Goal: Contribute content

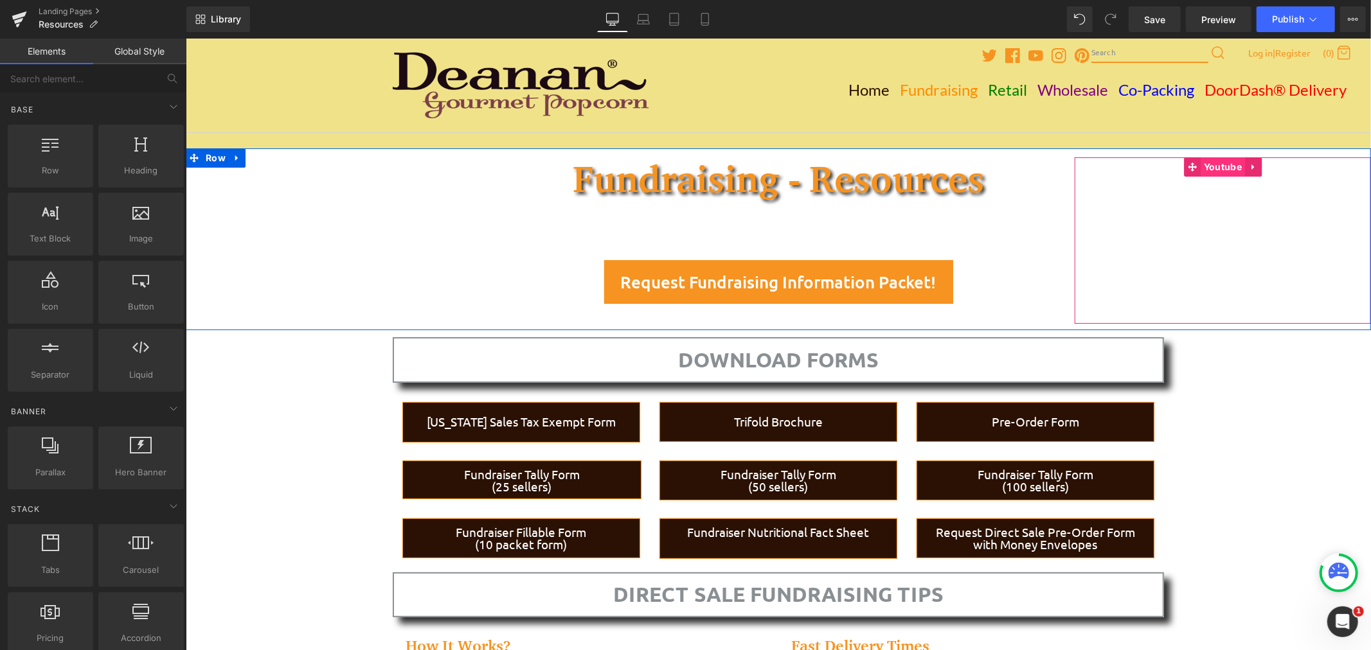
click at [1209, 169] on span "Youtube" at bounding box center [1222, 166] width 44 height 19
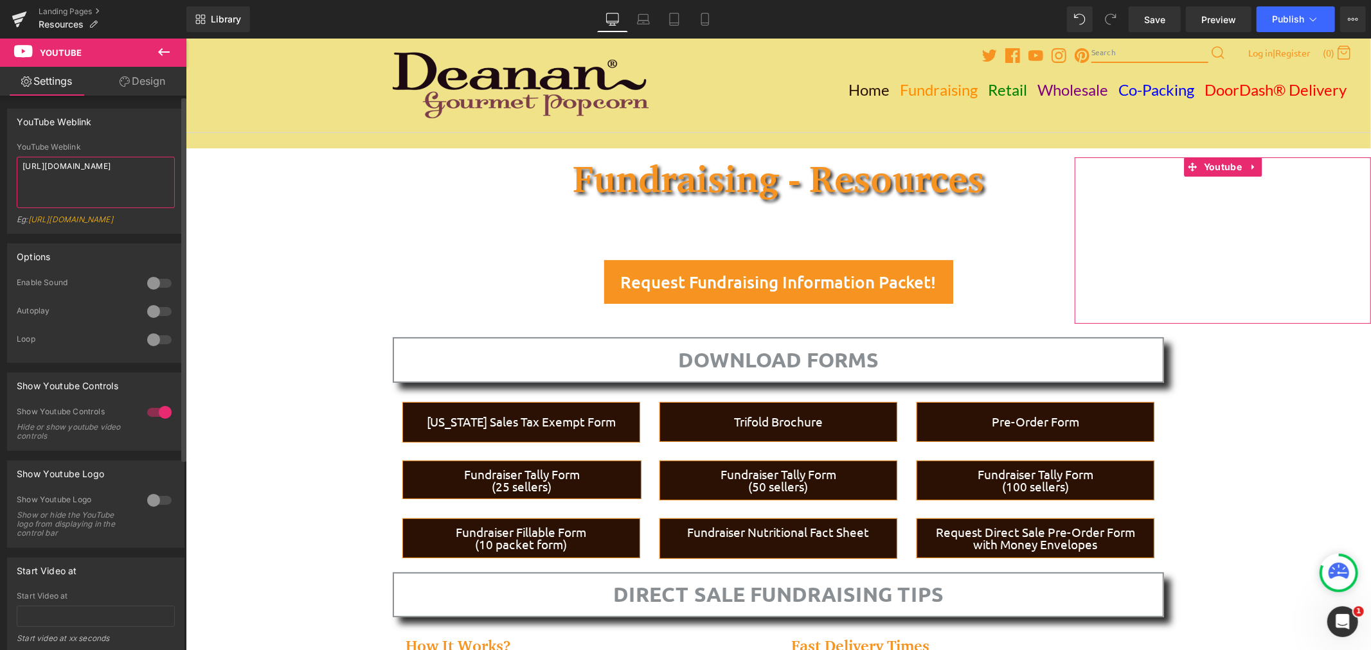
click at [125, 176] on textarea "[URL][DOMAIN_NAME]" at bounding box center [96, 182] width 158 height 51
drag, startPoint x: 48, startPoint y: 166, endPoint x: 0, endPoint y: 162, distance: 47.7
click at [0, 162] on div "YouTube Weblink YouTube Weblink [URL][DOMAIN_NAME] Eg: [URL][DOMAIN_NAME]" at bounding box center [96, 166] width 192 height 135
paste textarea "rsNpdbvGsLA"
type textarea "[URL][DOMAIN_NAME]"
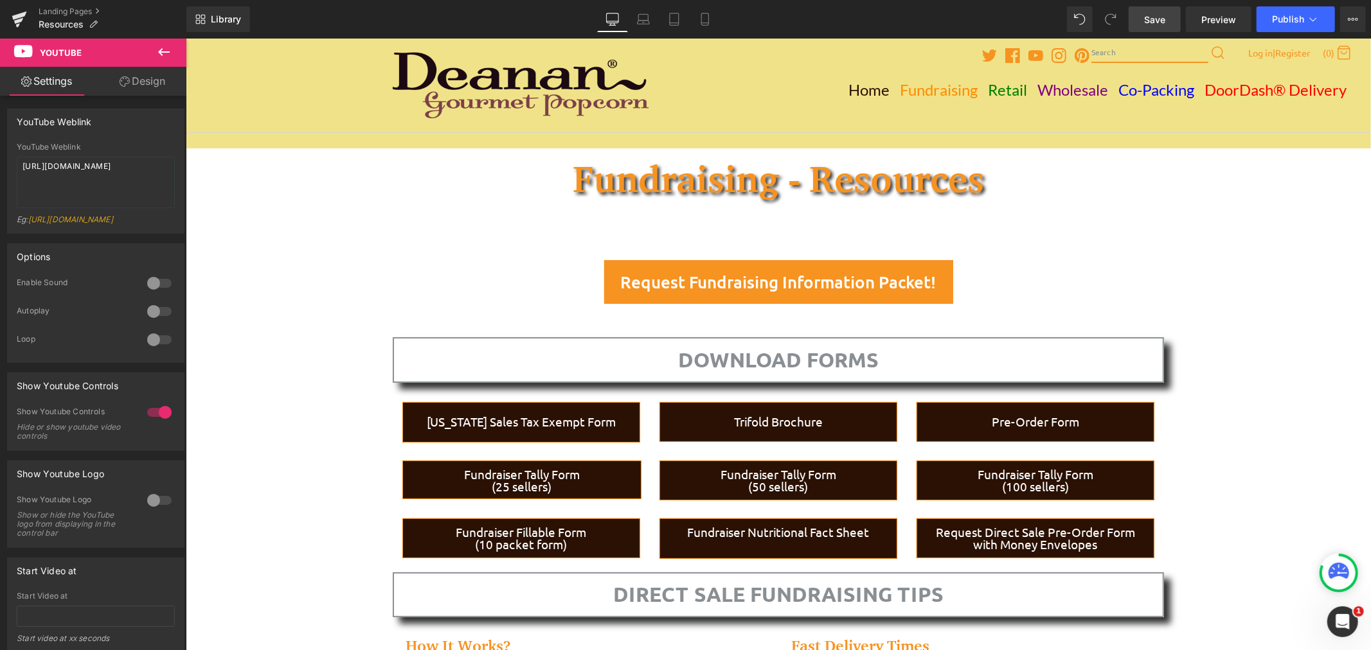
click at [1146, 23] on span "Save" at bounding box center [1154, 19] width 21 height 13
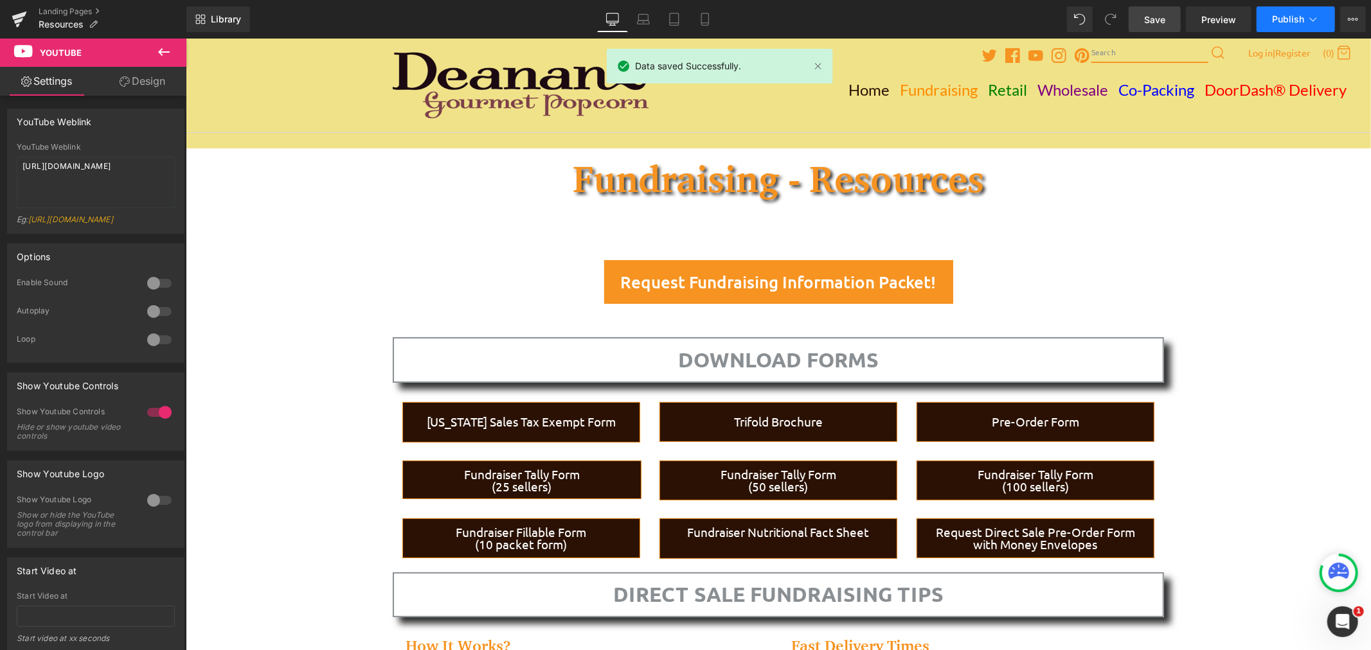
click at [1282, 18] on span "Publish" at bounding box center [1288, 19] width 32 height 10
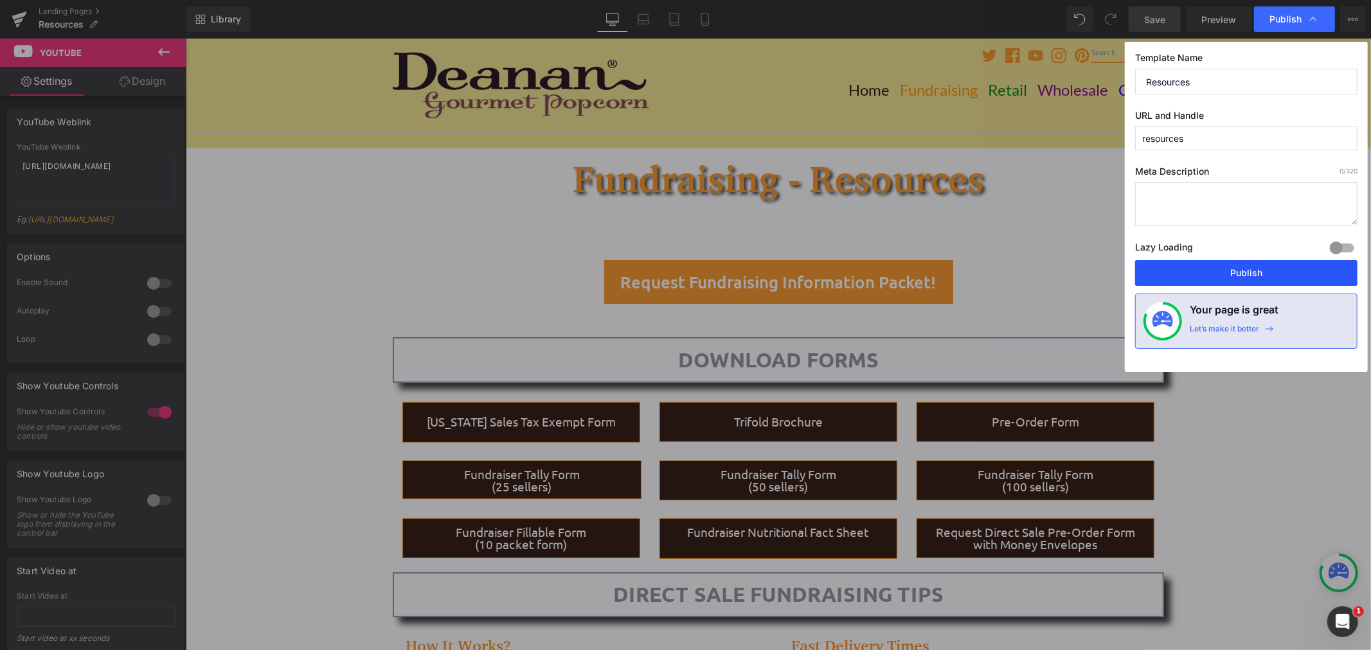
click at [1244, 276] on button "Publish" at bounding box center [1246, 273] width 222 height 26
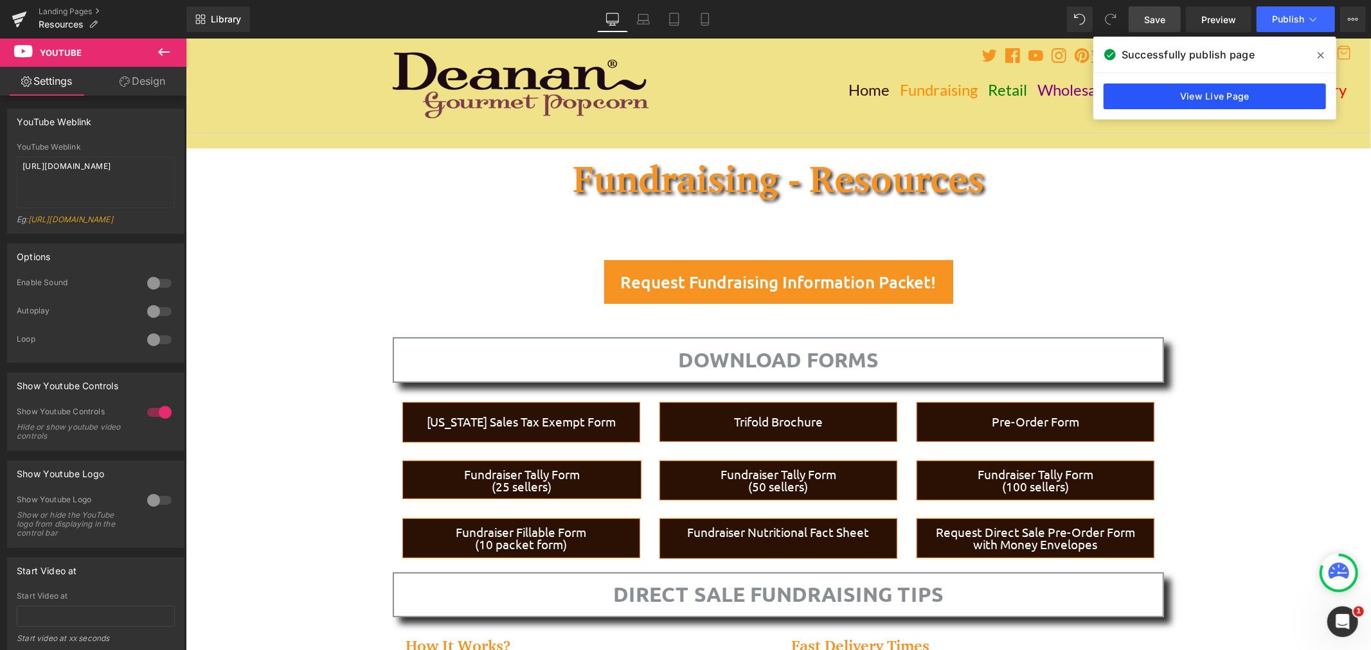
click at [1210, 103] on link "View Live Page" at bounding box center [1214, 97] width 222 height 26
